Goal: Task Accomplishment & Management: Manage account settings

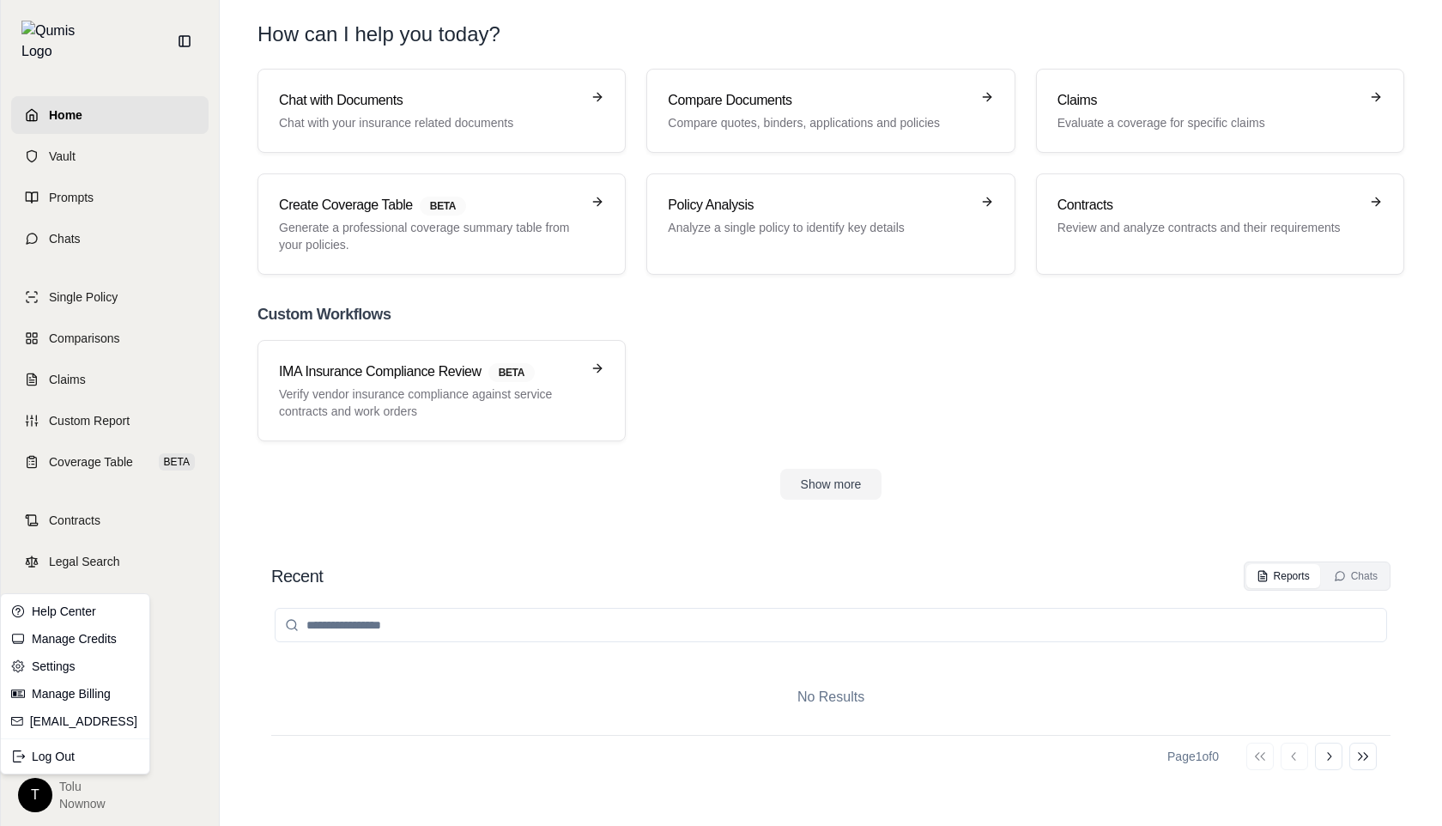
click at [39, 801] on html "Home Vault Prompts Chats Single Policy Comparisons Claims Custom Report Coverag…" at bounding box center [721, 413] width 1442 height 826
click at [72, 751] on div "Log Out" at bounding box center [75, 756] width 142 height 27
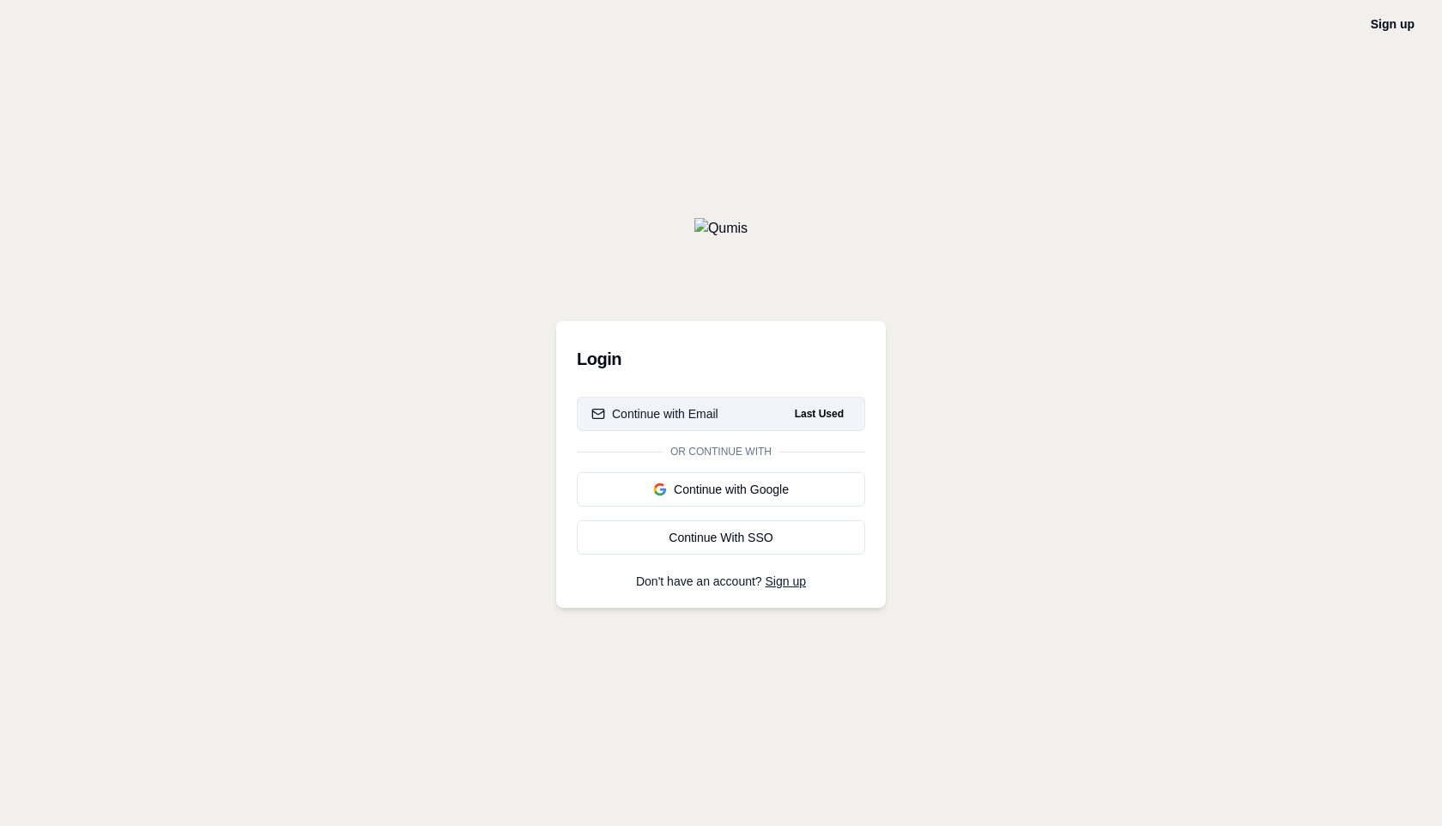
click at [710, 425] on button "Continue with Email Last Used" at bounding box center [721, 414] width 288 height 34
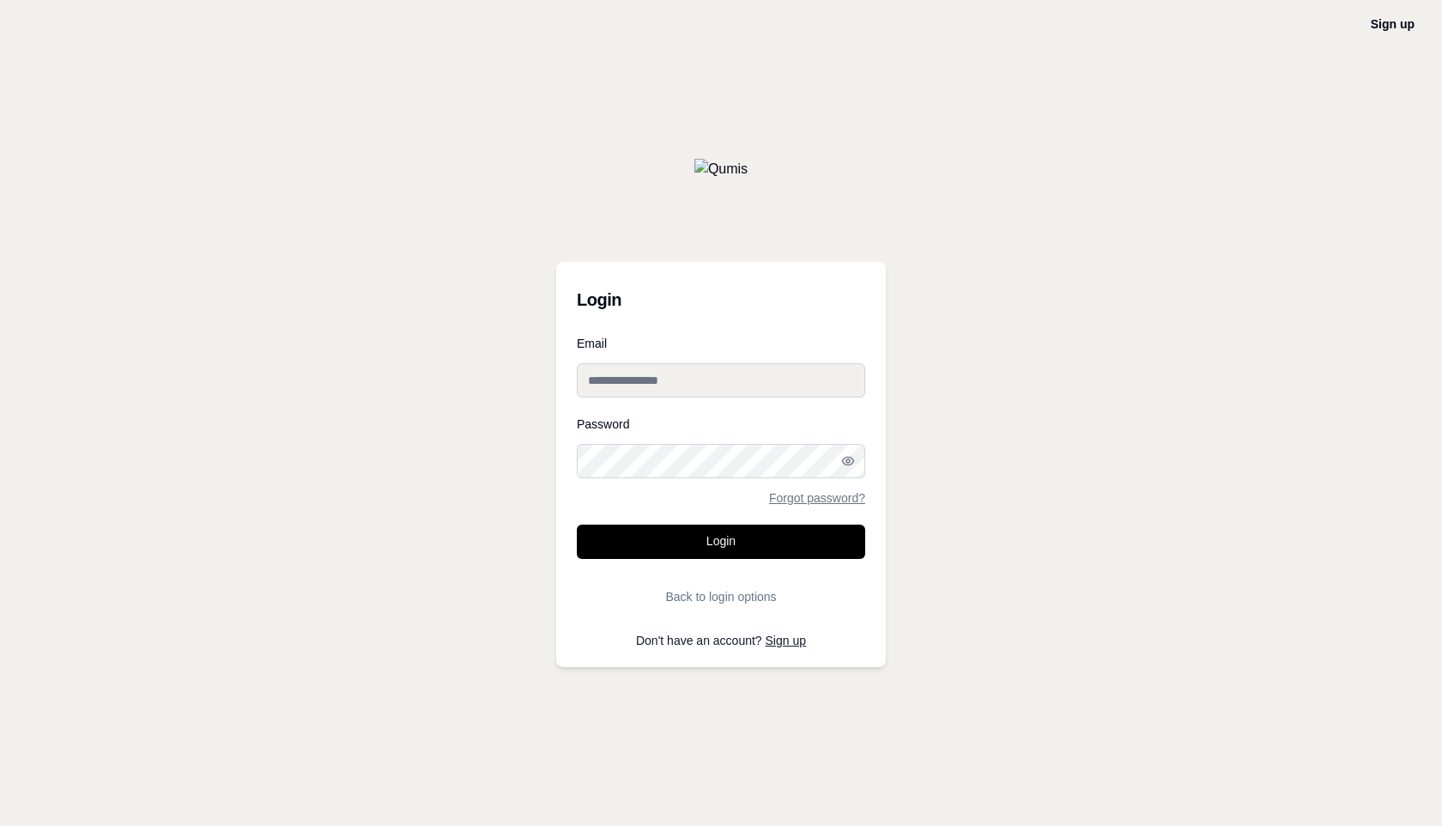
click at [664, 385] on input "Email" at bounding box center [721, 380] width 288 height 34
click at [746, 594] on button "Back to login options" at bounding box center [721, 596] width 288 height 34
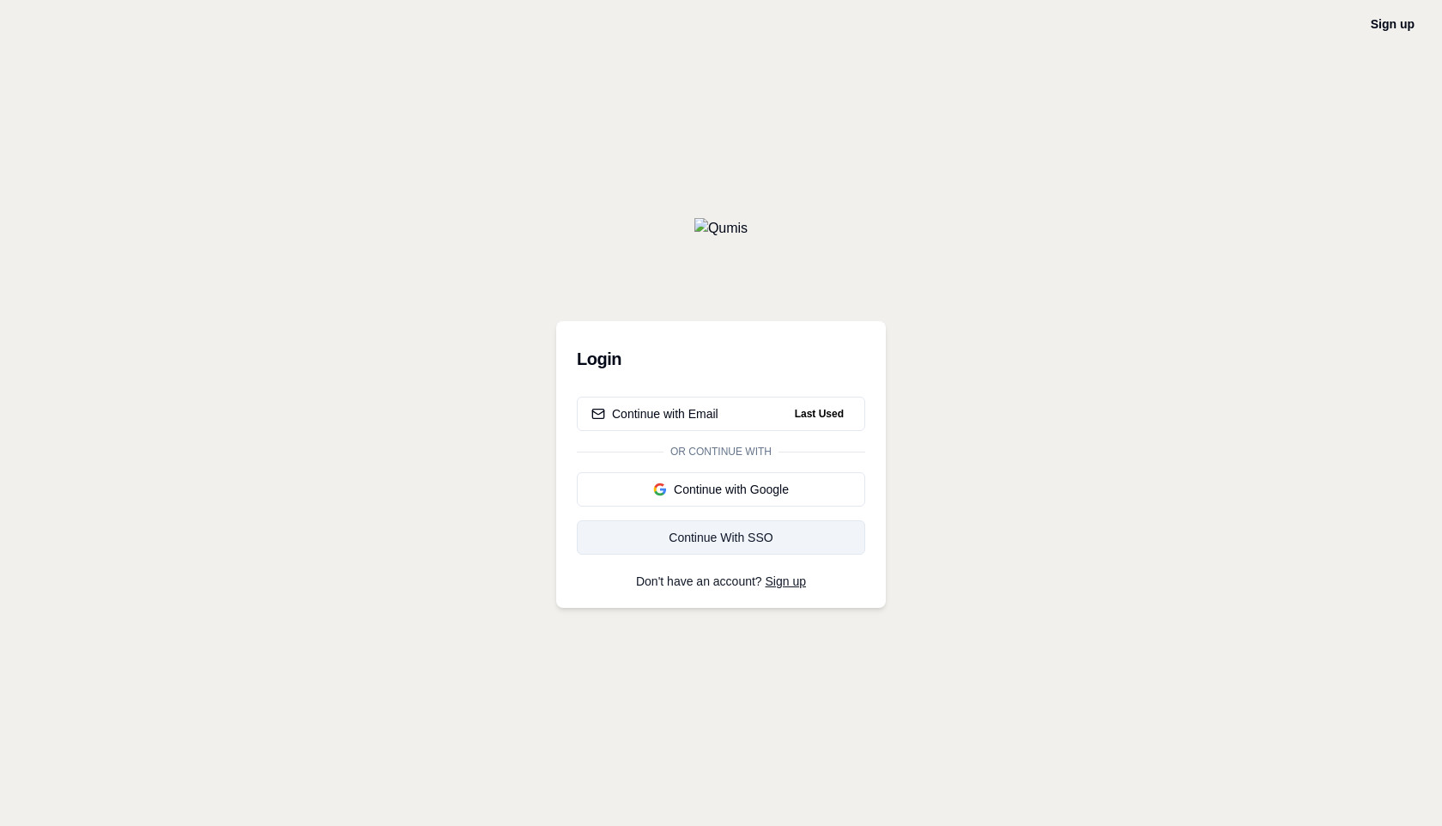
click at [740, 546] on link "Continue With SSO" at bounding box center [721, 537] width 288 height 34
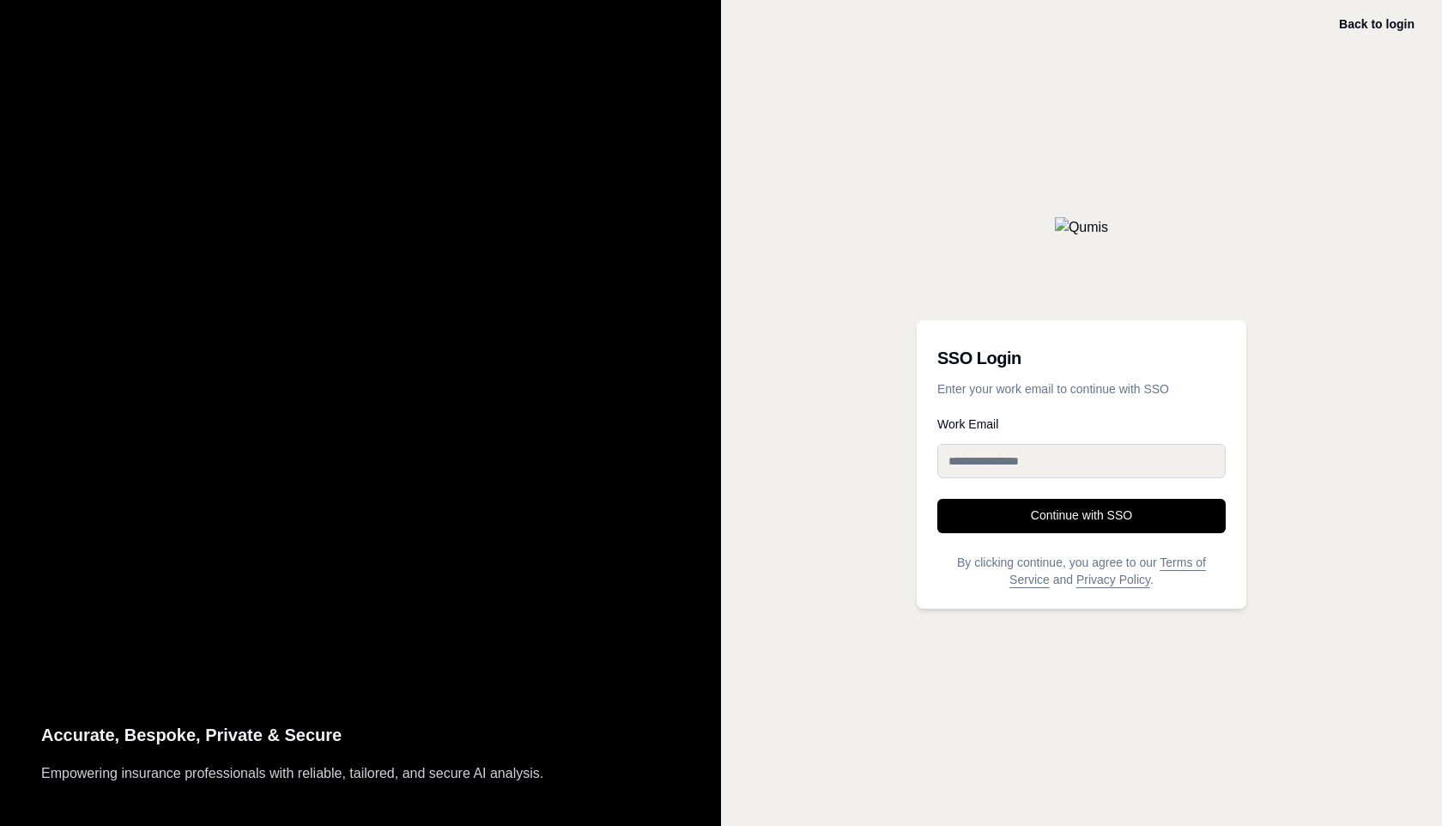
click at [977, 449] on input "Work Email" at bounding box center [1081, 461] width 288 height 34
type input "**********"
click at [1072, 529] on button "Continue with SSO" at bounding box center [1081, 516] width 288 height 34
